Goal: Information Seeking & Learning: Find specific fact

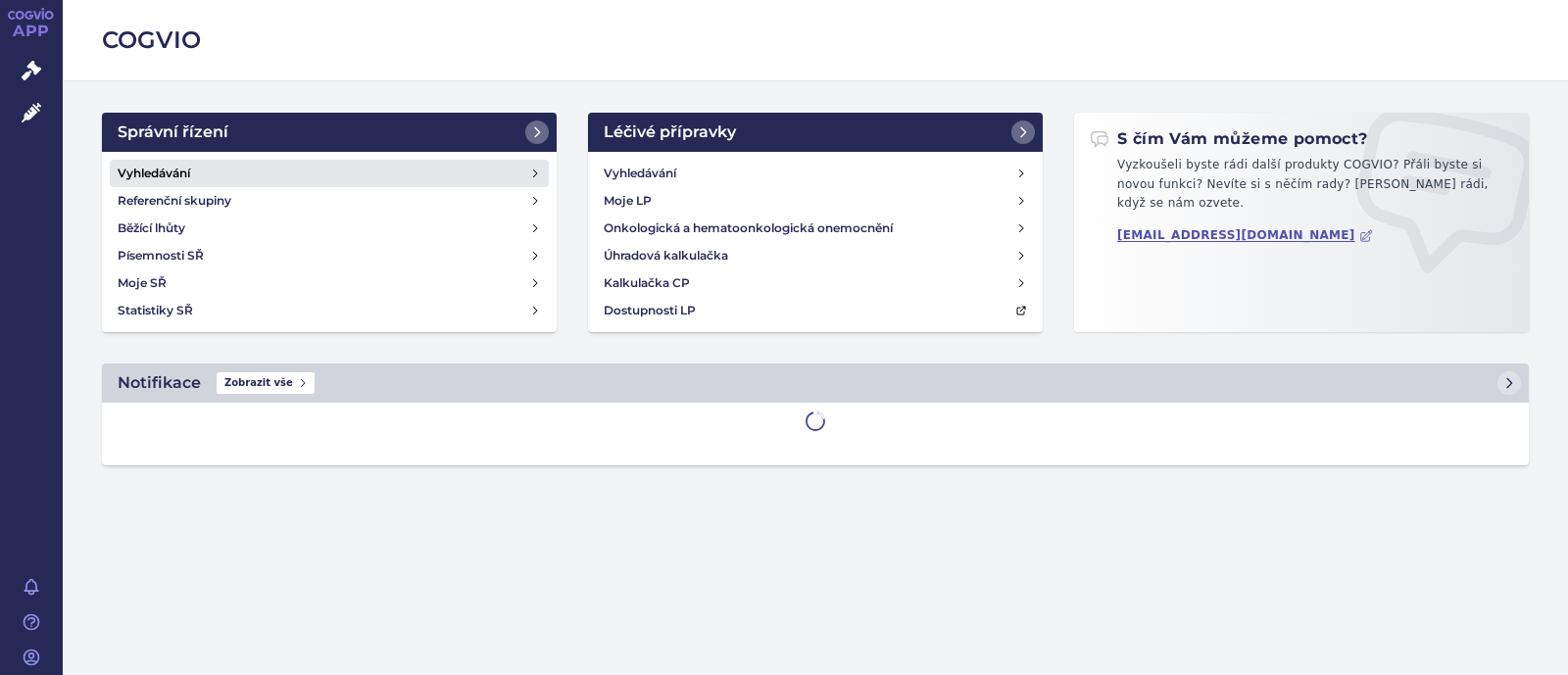
click at [226, 175] on link "Vyhledávání" at bounding box center [329, 173] width 439 height 28
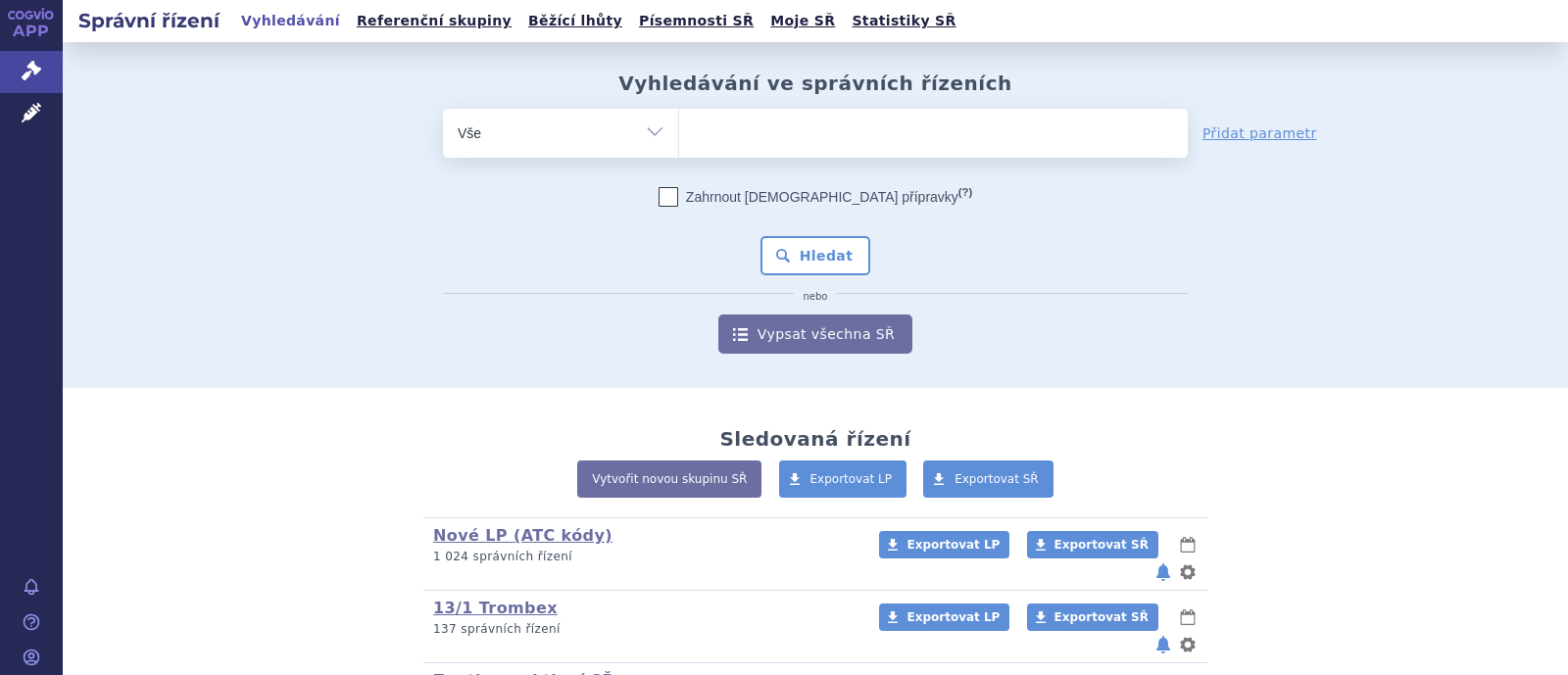
click at [914, 139] on ul at bounding box center [933, 130] width 508 height 42
click at [679, 139] on select at bounding box center [678, 132] width 1 height 49
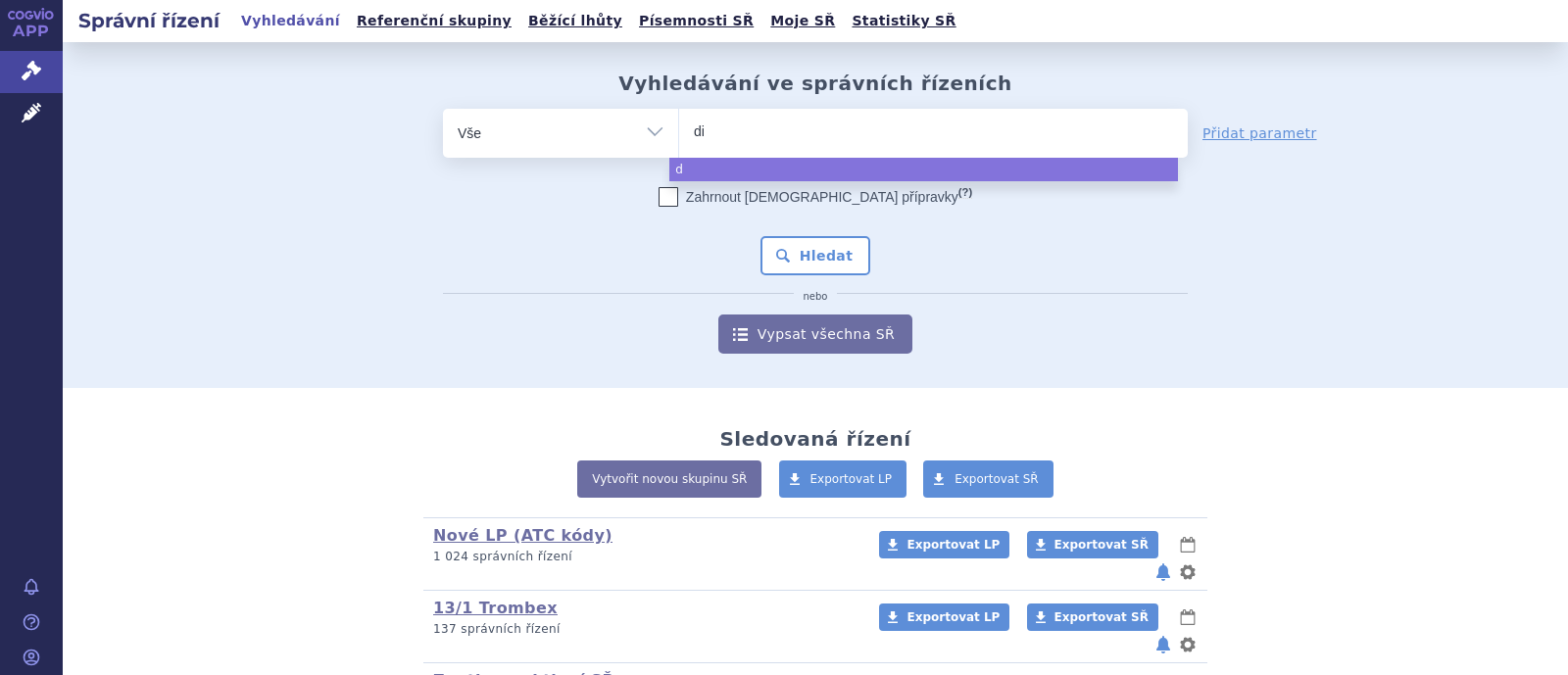
type input "dio"
type input "dioz"
type input "diozen"
select select "diozen"
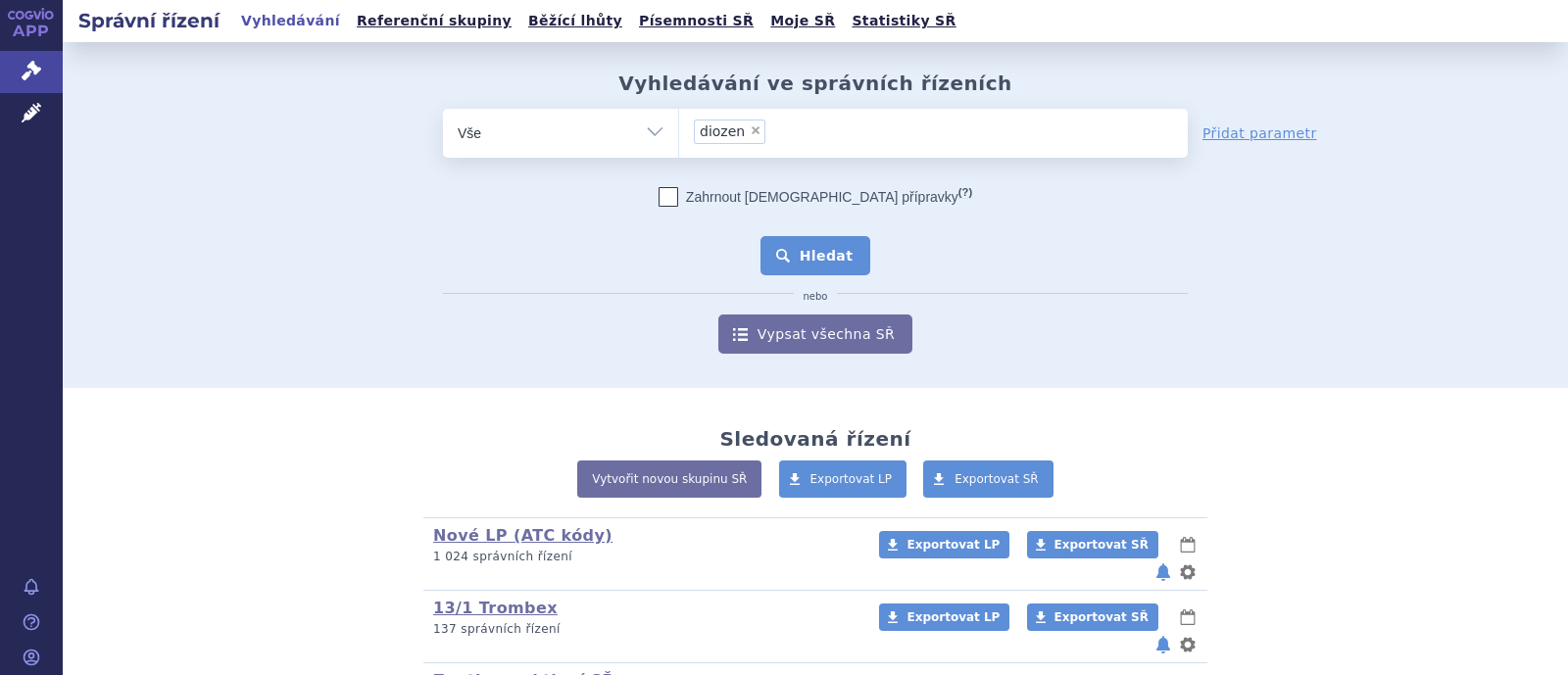
click at [827, 259] on button "Hledat" at bounding box center [816, 256] width 111 height 40
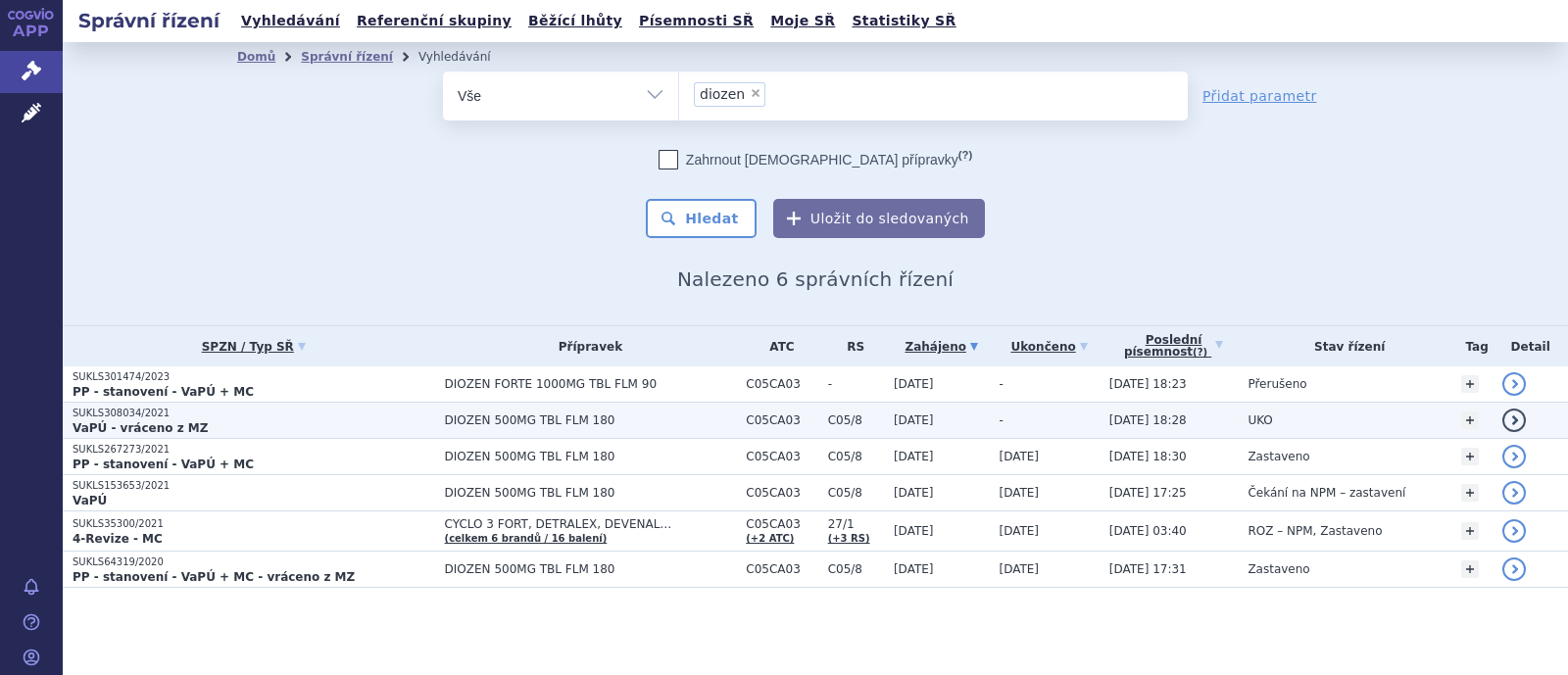
click at [494, 416] on span "DIOZEN 500MG TBL FLM 180" at bounding box center [591, 420] width 292 height 14
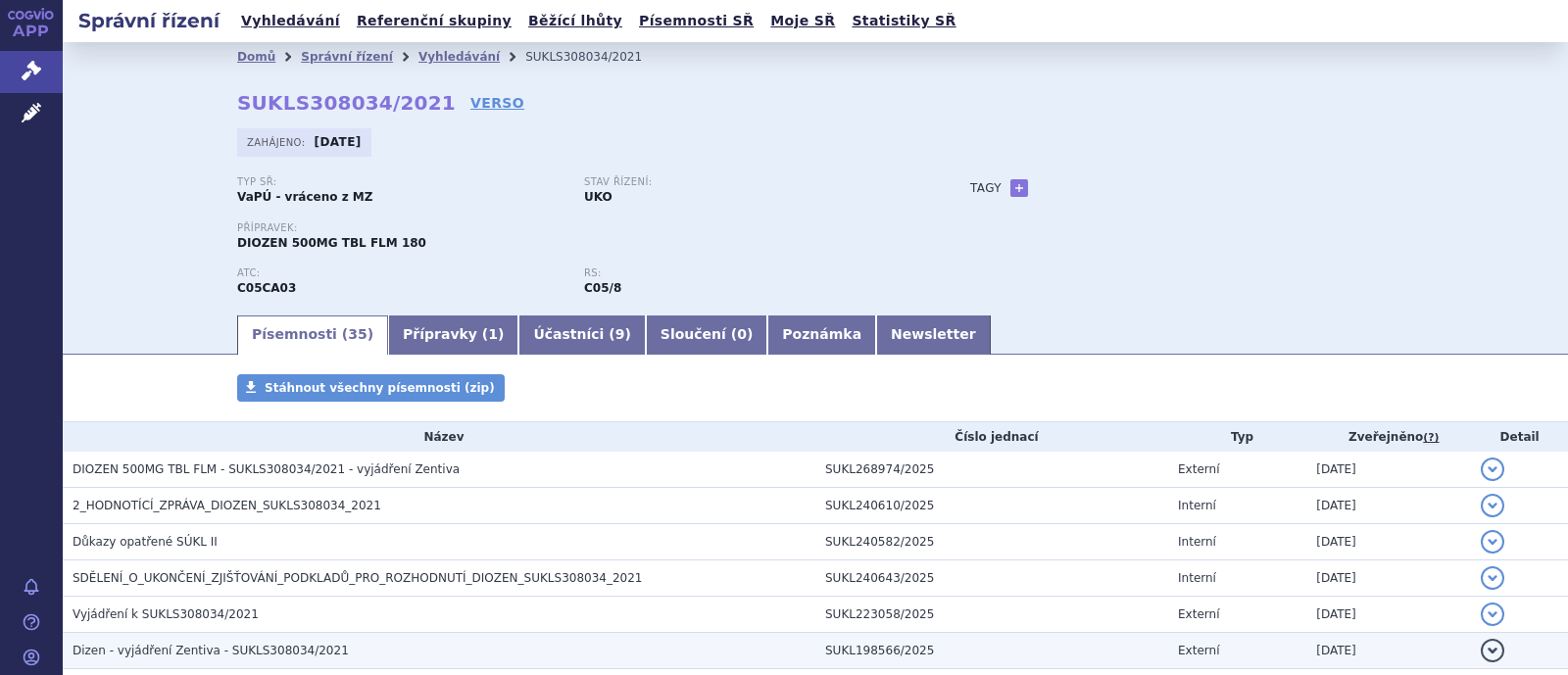
scroll to position [244, 0]
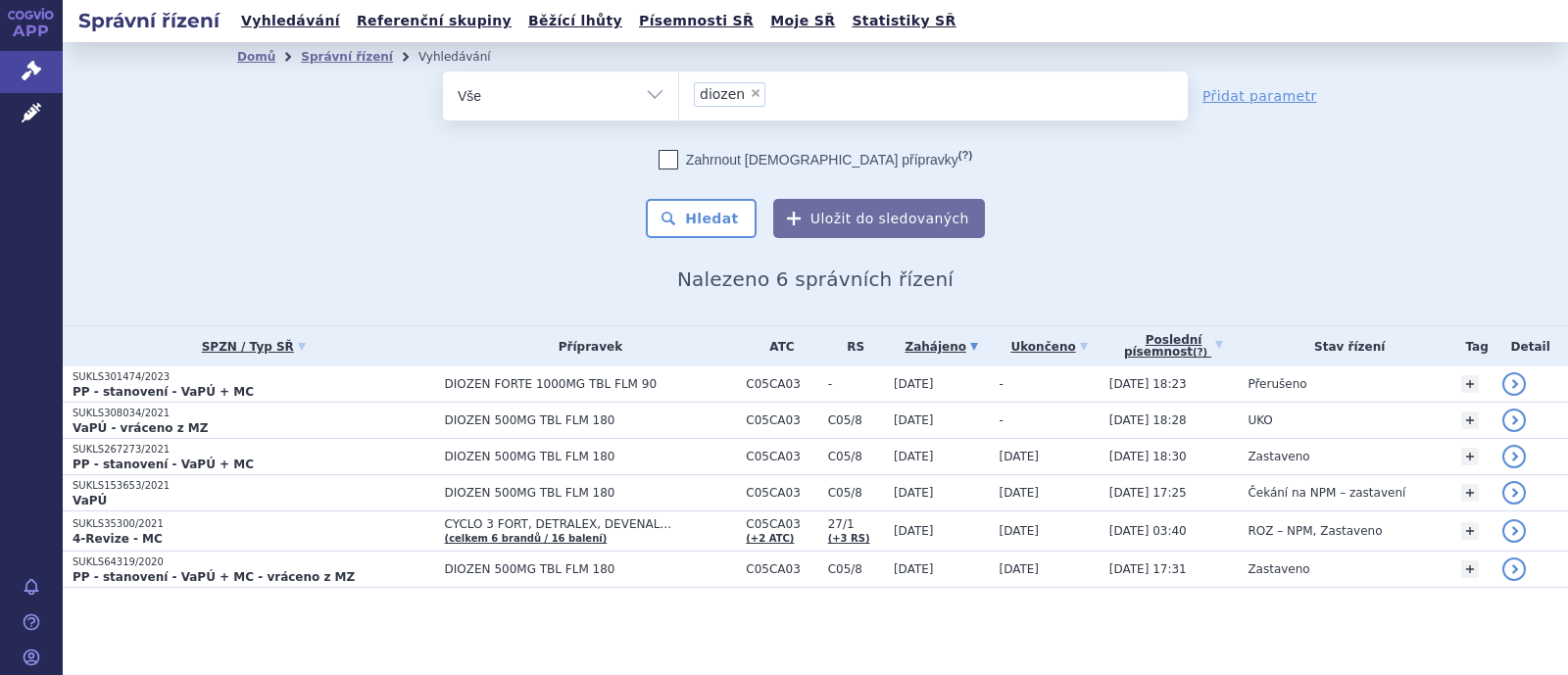
click at [749, 94] on span "×" at bounding box center [755, 93] width 12 height 12
click at [679, 94] on select "diozen" at bounding box center [678, 94] width 1 height 49
select select
click at [754, 93] on ul at bounding box center [933, 92] width 508 height 42
click at [679, 93] on select "diozen" at bounding box center [678, 94] width 1 height 49
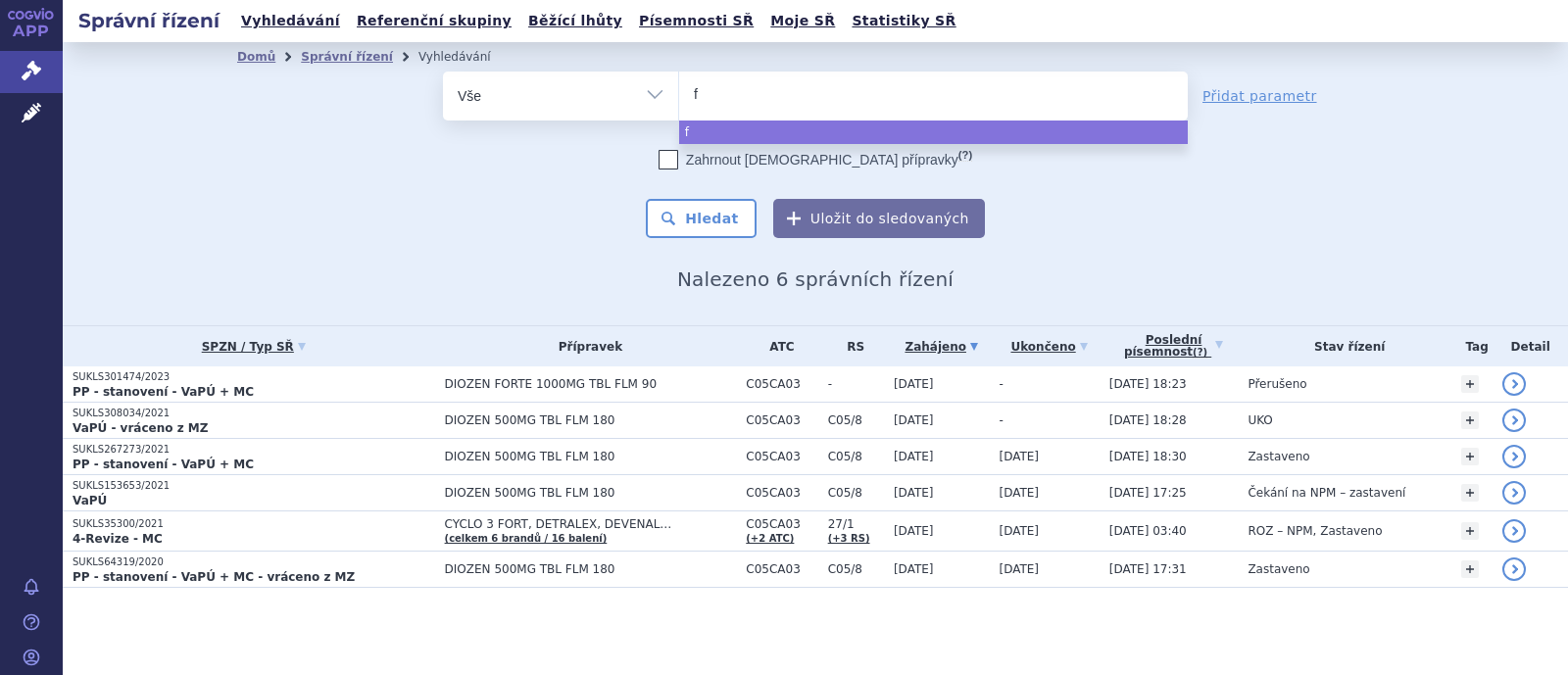
type input "fl"
type input "fleb"
type input "flebaz"
type input "flebazol"
select select "flebazol"
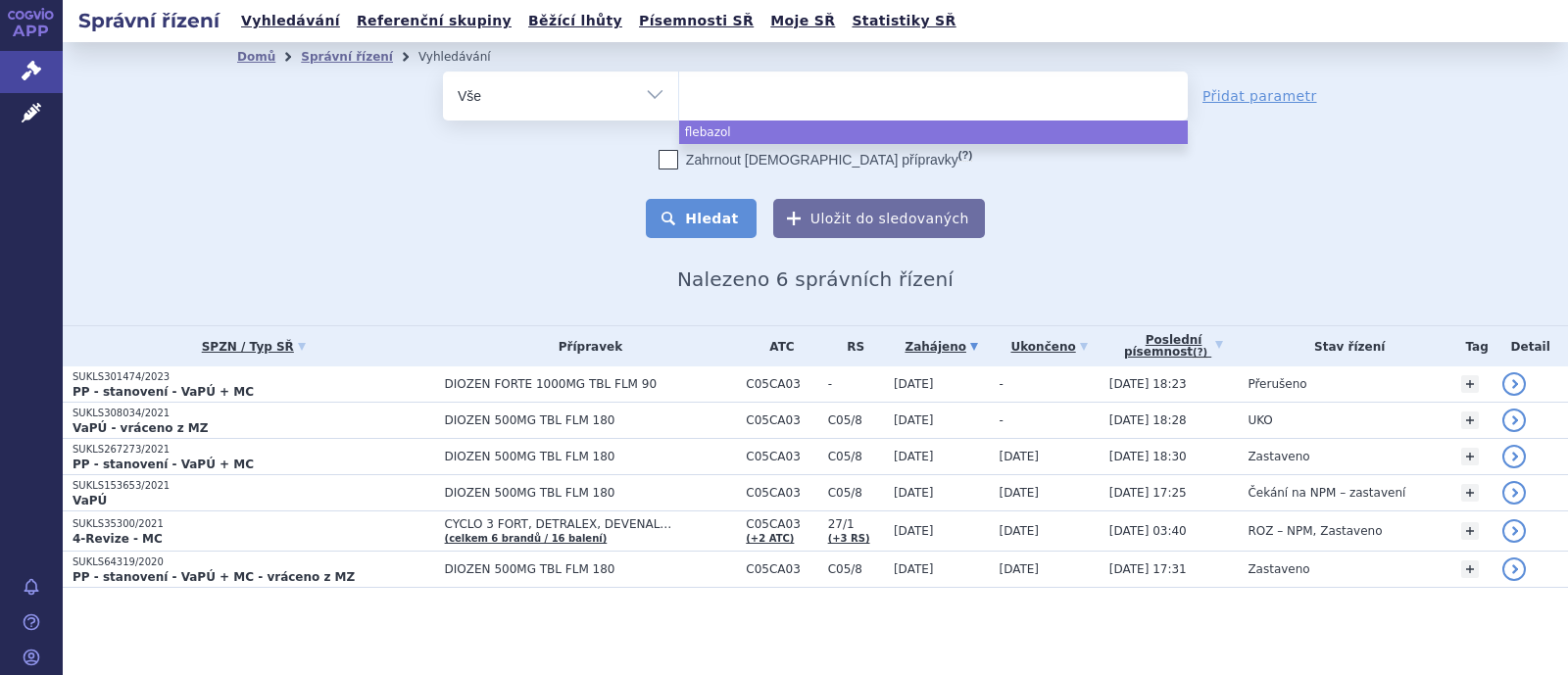
click at [686, 222] on button "Hledat" at bounding box center [702, 219] width 111 height 40
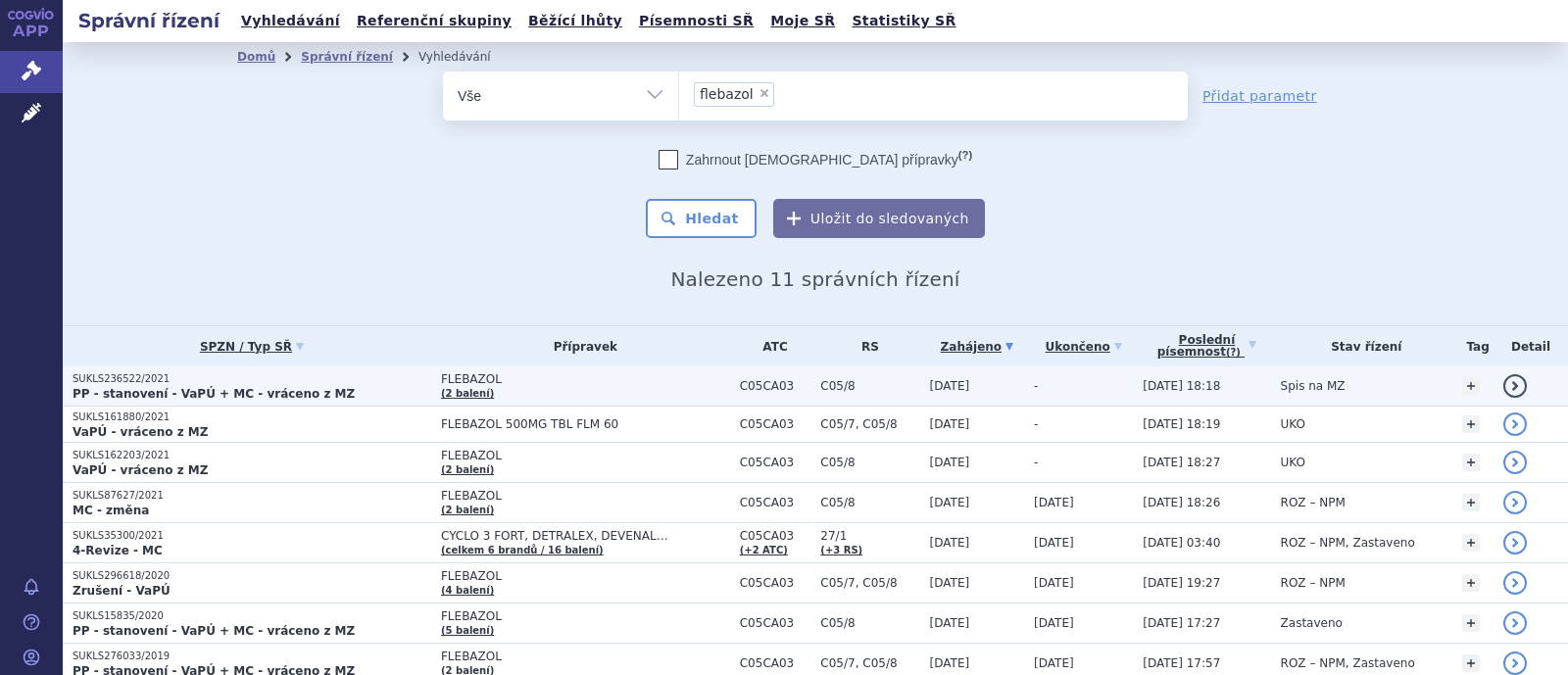
click at [470, 385] on span "FLEBAZOL" at bounding box center [586, 380] width 289 height 14
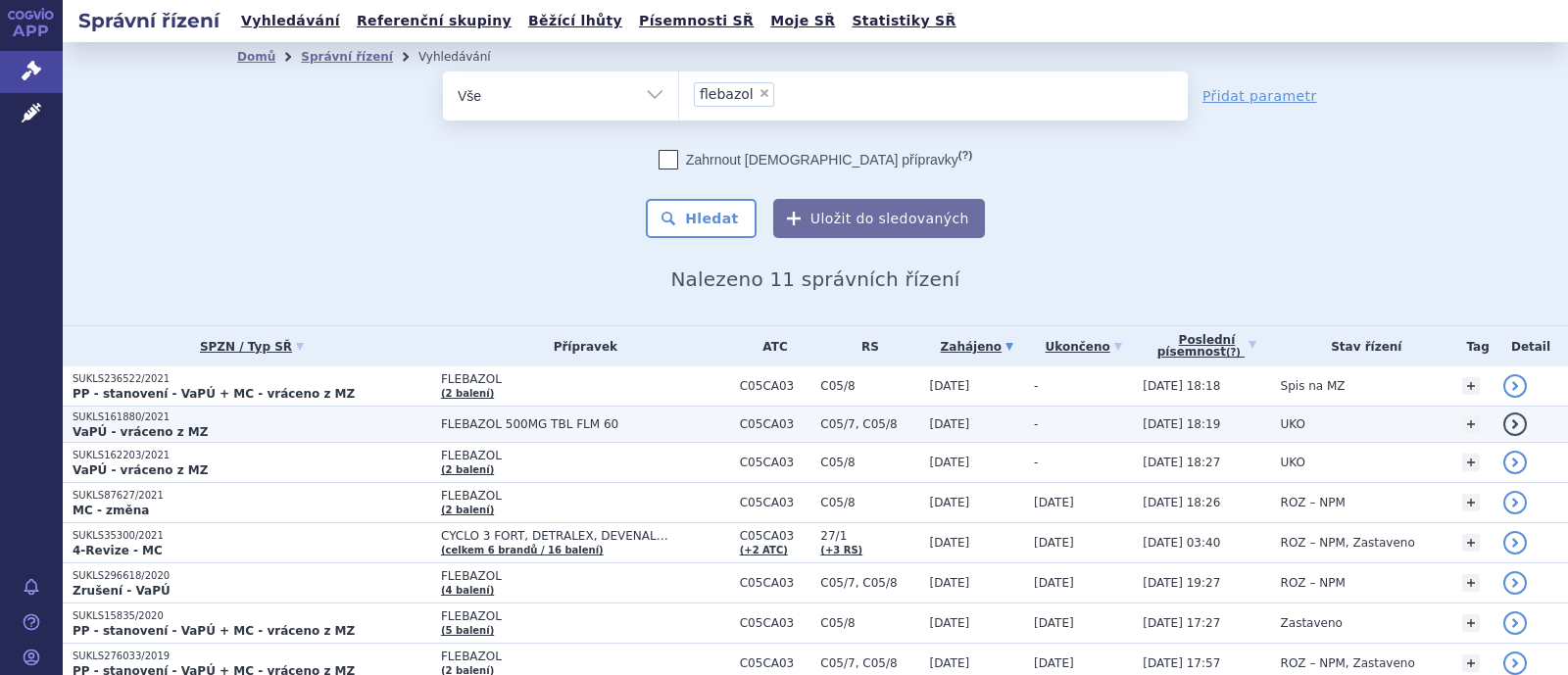
click at [441, 419] on span "FLEBAZOL 500MG TBL FLM 60" at bounding box center [586, 424] width 289 height 14
